Goal: Find specific page/section: Find specific page/section

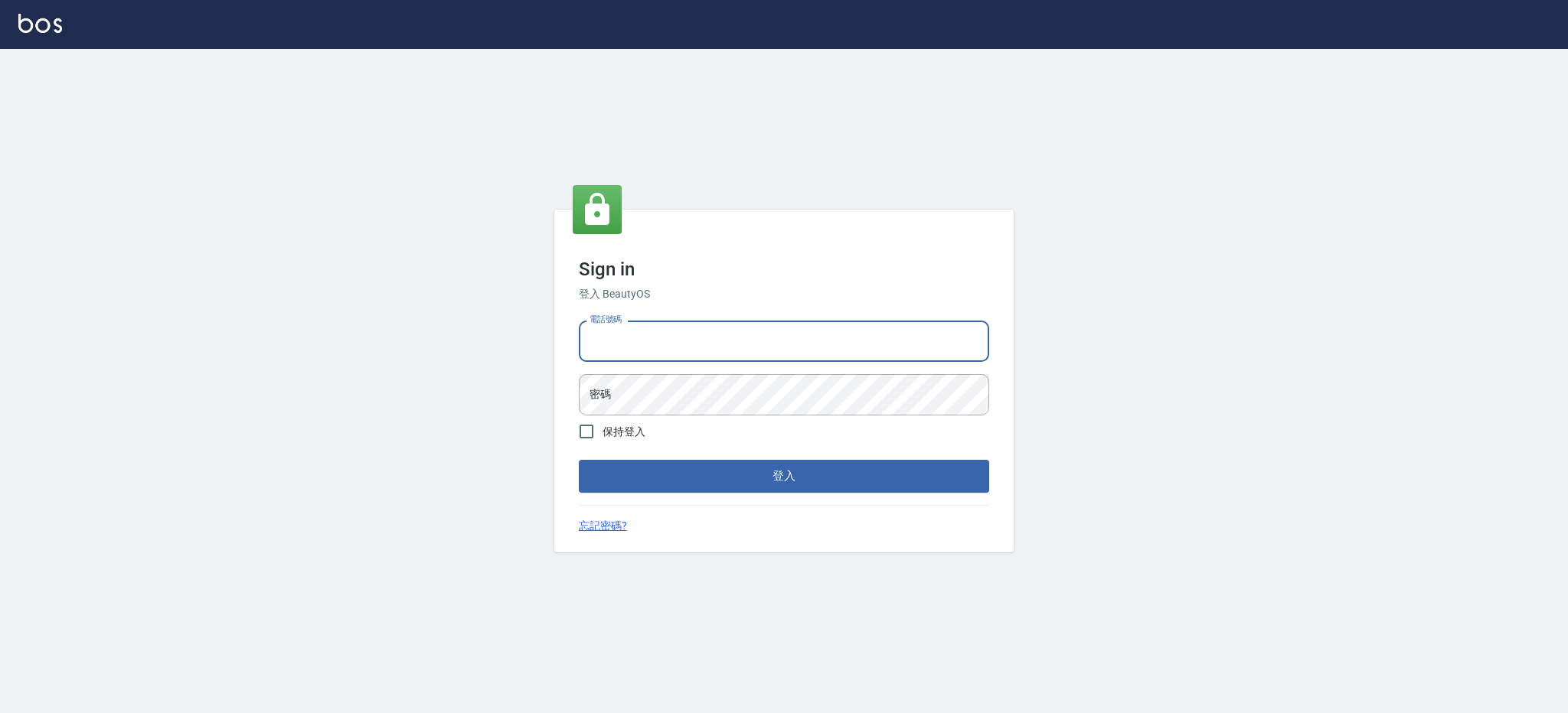
click at [673, 335] on input "電話號碼" at bounding box center [784, 342] width 411 height 41
type input "0426312798"
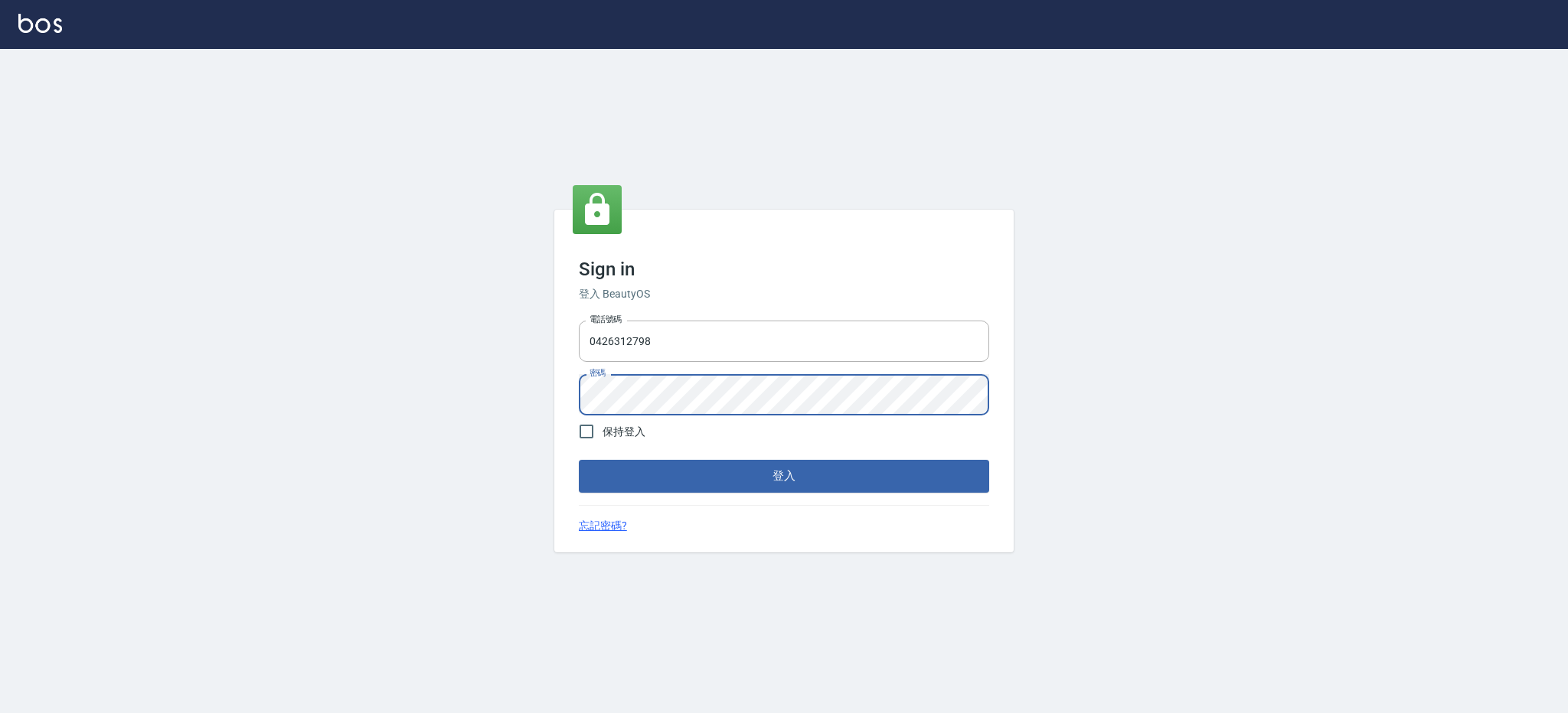
click at [579, 460] on button "登入" at bounding box center [784, 476] width 411 height 32
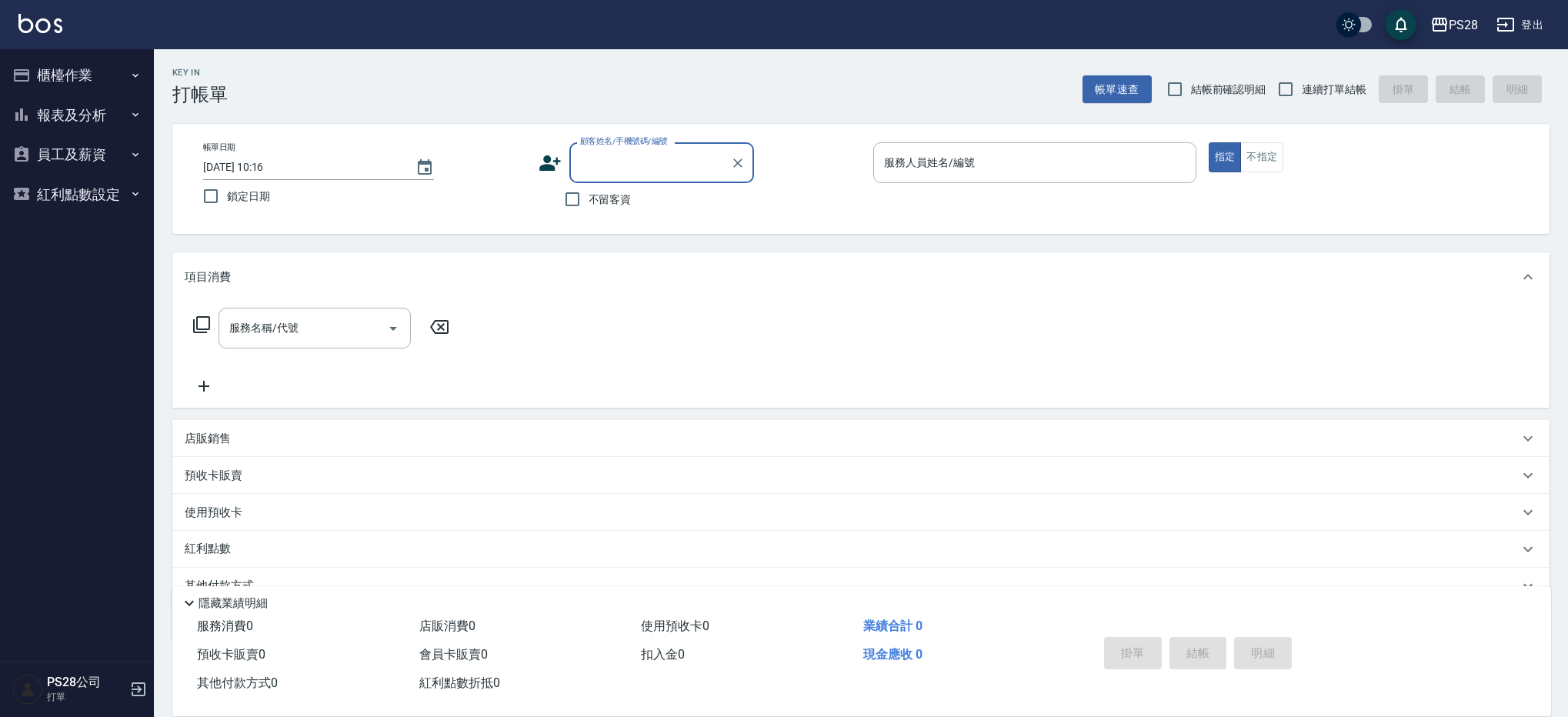
click at [86, 119] on button "報表及分析" at bounding box center [76, 115] width 141 height 40
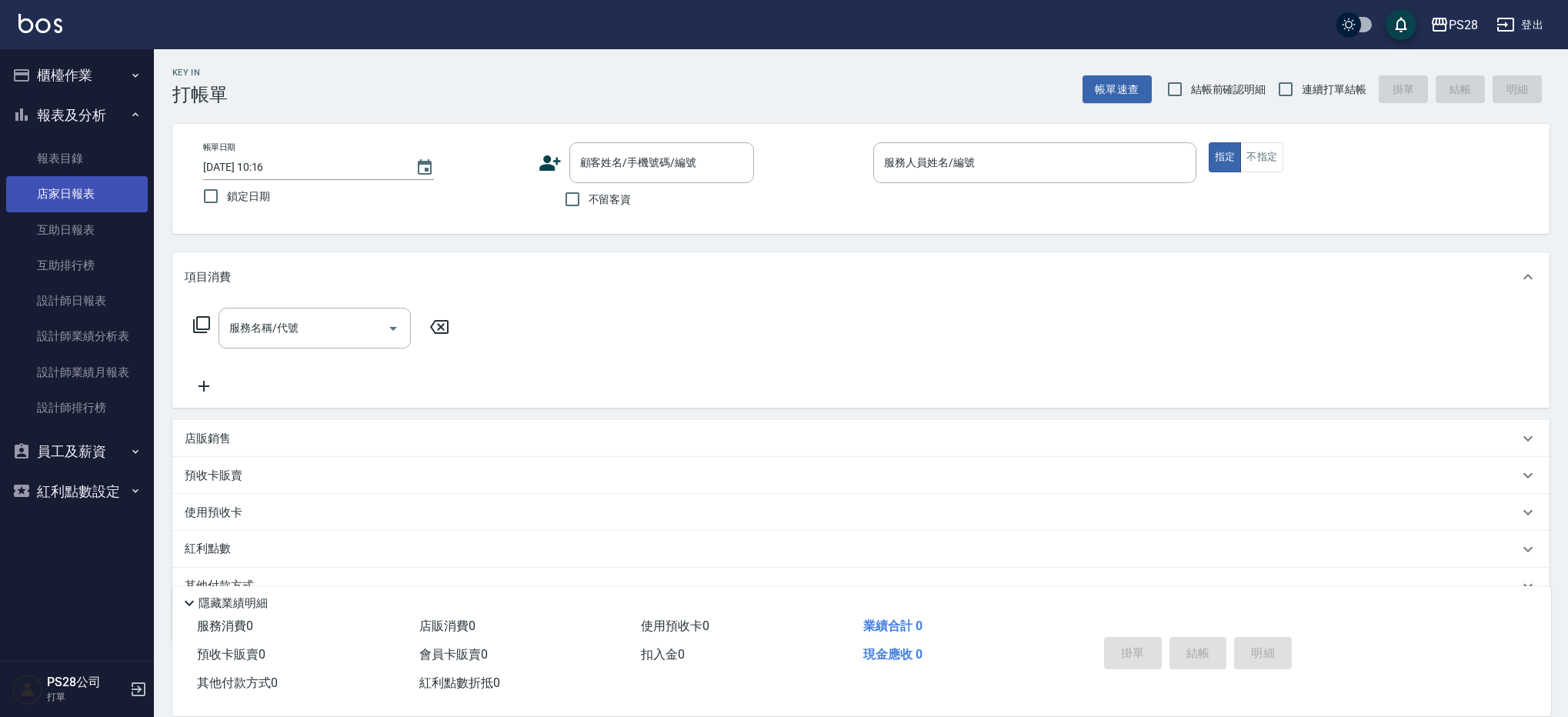
click at [88, 183] on link "店家日報表" at bounding box center [76, 193] width 141 height 35
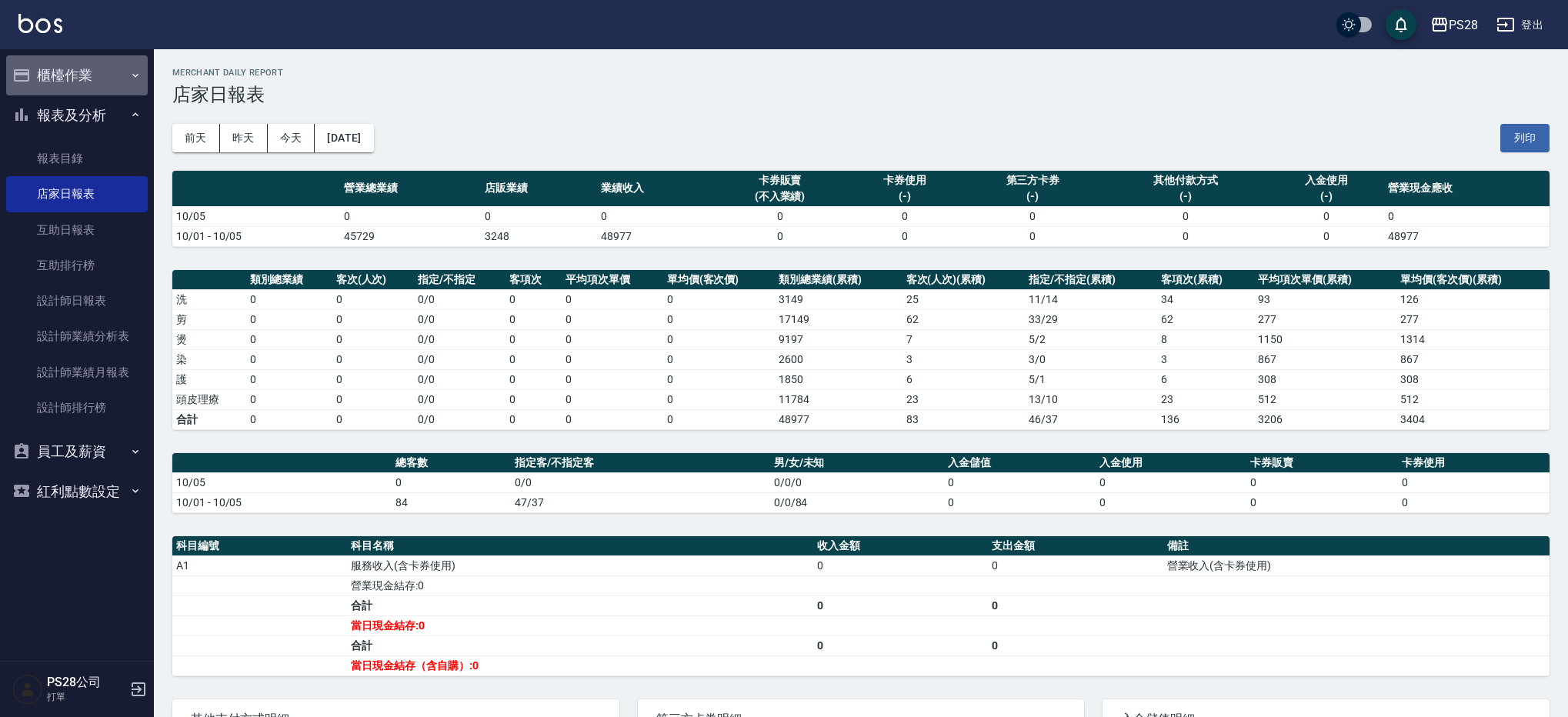
click at [68, 81] on button "櫃檯作業" at bounding box center [76, 76] width 141 height 40
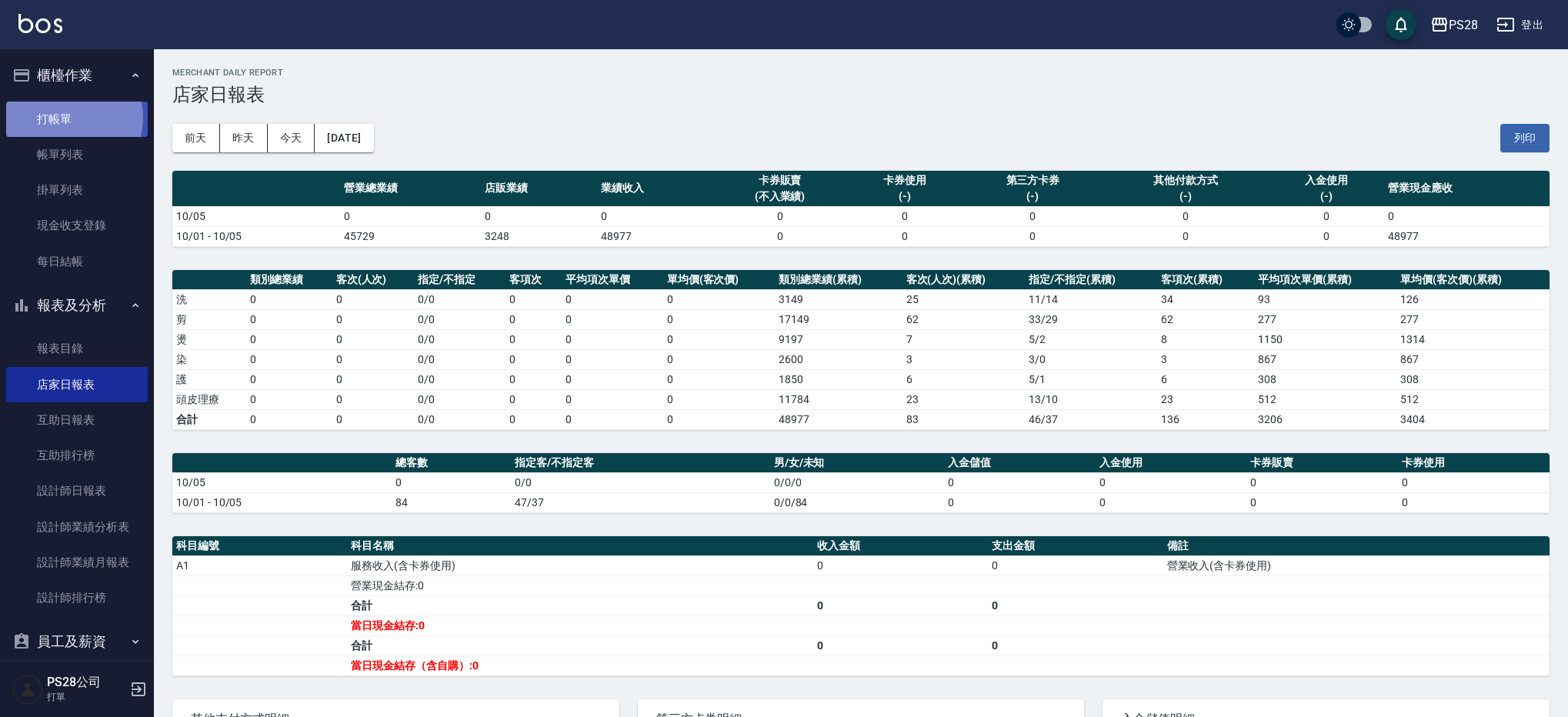
click at [71, 118] on link "打帳單" at bounding box center [76, 119] width 141 height 35
